Goal: Navigation & Orientation: Find specific page/section

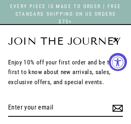
select select "3"
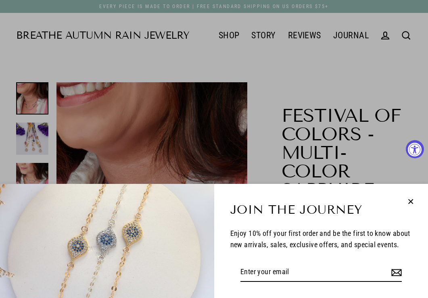
click at [130, 124] on icon "button" at bounding box center [410, 201] width 10 height 10
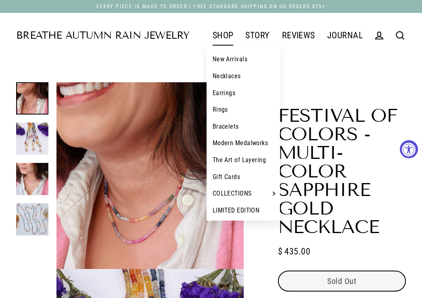
click at [130, 35] on link "SHOP" at bounding box center [222, 35] width 33 height 20
